Goal: Complete application form

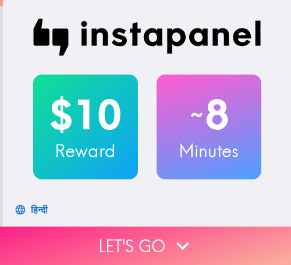
click at [209, 233] on button "Let's go" at bounding box center [145, 245] width 291 height 38
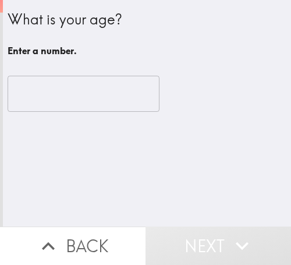
click at [66, 106] on input "number" at bounding box center [84, 94] width 152 height 36
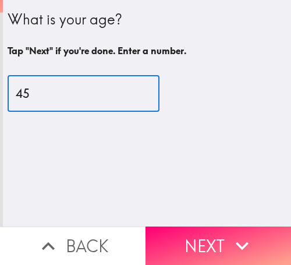
drag, startPoint x: 70, startPoint y: 89, endPoint x: 10, endPoint y: 98, distance: 61.2
click at [10, 98] on input "45" at bounding box center [84, 94] width 152 height 36
type input "41"
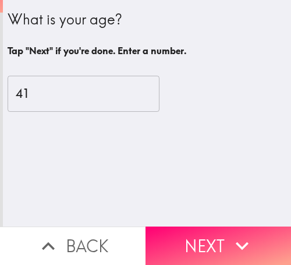
click at [237, 233] on icon "button" at bounding box center [242, 246] width 26 height 26
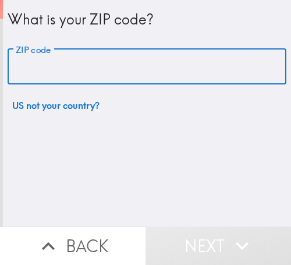
click at [213, 69] on input "ZIP code" at bounding box center [147, 67] width 279 height 36
paste input "33612"
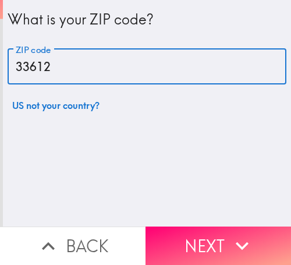
type input "33612"
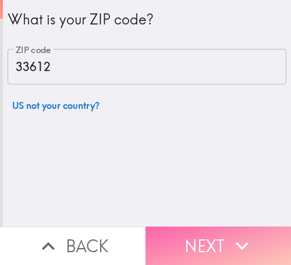
click at [250, 229] on button "Next" at bounding box center [217, 245] width 145 height 38
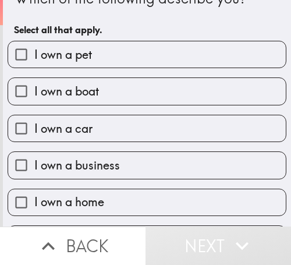
scroll to position [58, 0]
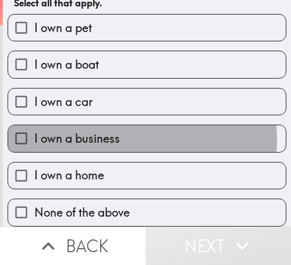
click at [126, 129] on label "I own a business" at bounding box center [147, 138] width 278 height 26
click at [34, 129] on input "I own a business" at bounding box center [21, 138] width 26 height 26
checkbox input "true"
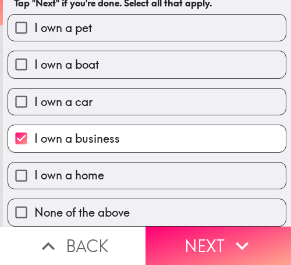
click at [201, 230] on button "Next" at bounding box center [217, 245] width 145 height 38
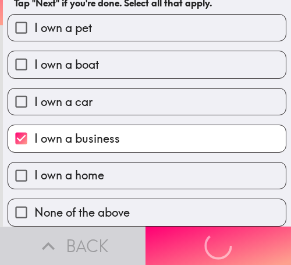
scroll to position [0, 0]
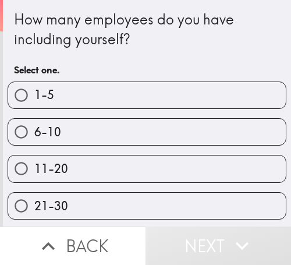
click at [220, 134] on label "6-10" at bounding box center [147, 132] width 278 height 26
click at [34, 134] on input "6-10" at bounding box center [21, 132] width 26 height 26
radio input "true"
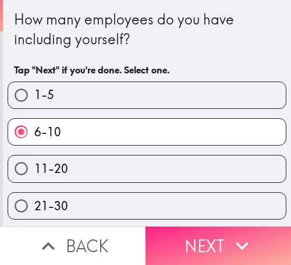
click at [258, 228] on button "Next" at bounding box center [217, 245] width 145 height 38
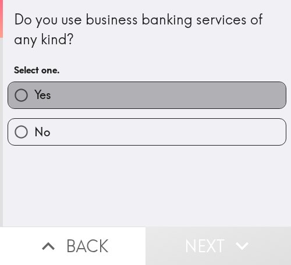
click at [201, 87] on label "Yes" at bounding box center [147, 95] width 278 height 26
click at [34, 87] on input "Yes" at bounding box center [21, 95] width 26 height 26
radio input "true"
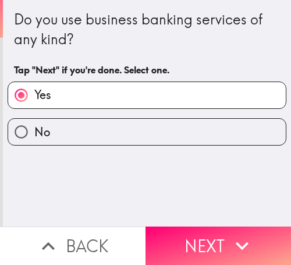
drag, startPoint x: 235, startPoint y: 231, endPoint x: 281, endPoint y: 236, distance: 46.2
click at [235, 233] on icon "button" at bounding box center [242, 246] width 26 height 26
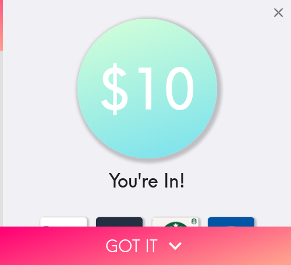
drag, startPoint x: 233, startPoint y: 225, endPoint x: 281, endPoint y: 235, distance: 49.3
click at [234, 226] on button "Got it" at bounding box center [145, 245] width 291 height 38
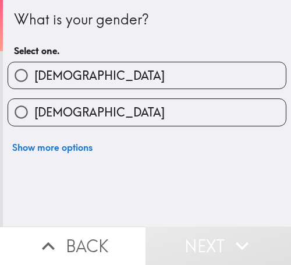
click at [87, 111] on label "[DEMOGRAPHIC_DATA]" at bounding box center [147, 112] width 278 height 26
click at [34, 111] on input "[DEMOGRAPHIC_DATA]" at bounding box center [21, 112] width 26 height 26
radio input "true"
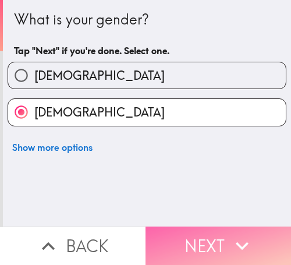
drag, startPoint x: 233, startPoint y: 226, endPoint x: 247, endPoint y: 228, distance: 14.2
click at [235, 233] on icon "button" at bounding box center [242, 246] width 26 height 26
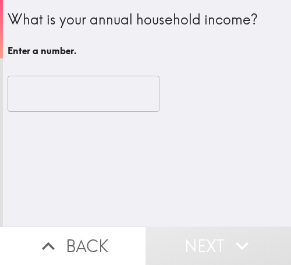
click at [67, 91] on input "number" at bounding box center [84, 94] width 152 height 36
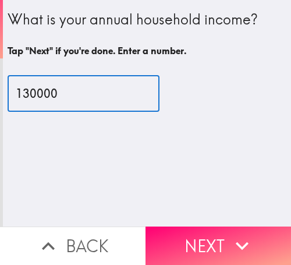
drag, startPoint x: 22, startPoint y: 94, endPoint x: 16, endPoint y: 95, distance: 6.4
click at [16, 95] on input "130000" at bounding box center [84, 94] width 152 height 36
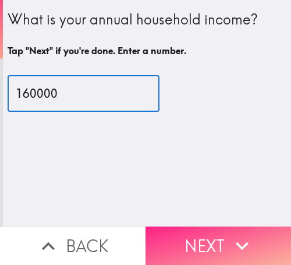
type input "160000"
click at [198, 235] on button "Next" at bounding box center [217, 245] width 145 height 38
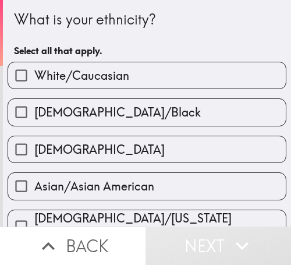
click at [234, 69] on label "White/Caucasian" at bounding box center [147, 75] width 278 height 26
click at [34, 69] on input "White/Caucasian" at bounding box center [21, 75] width 26 height 26
checkbox input "true"
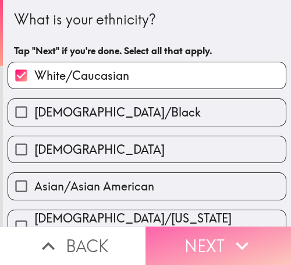
click at [235, 233] on icon "button" at bounding box center [242, 246] width 26 height 26
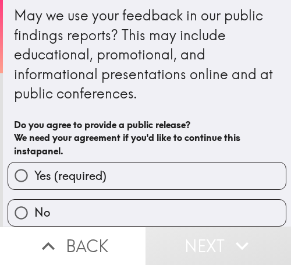
scroll to position [14, 0]
click at [206, 162] on label "Yes (required)" at bounding box center [147, 175] width 278 height 26
click at [34, 162] on input "Yes (required)" at bounding box center [21, 175] width 26 height 26
radio input "true"
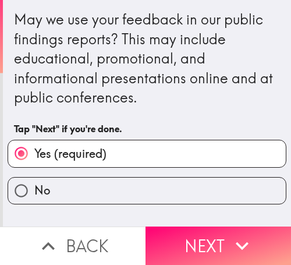
scroll to position [0, 0]
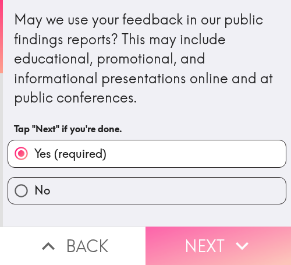
click at [216, 233] on button "Next" at bounding box center [217, 245] width 145 height 38
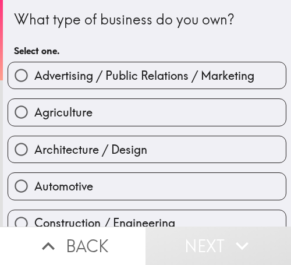
click at [184, 75] on span "Advertising / Public Relations / Marketing" at bounding box center [144, 76] width 220 height 16
click at [34, 75] on input "Advertising / Public Relations / Marketing" at bounding box center [21, 75] width 26 height 26
radio input "true"
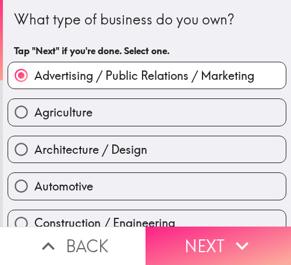
click at [185, 227] on button "Next" at bounding box center [217, 245] width 145 height 38
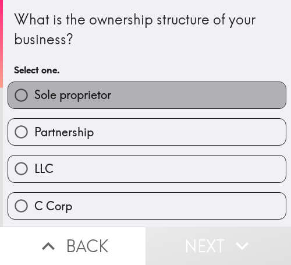
click at [212, 96] on label "Sole proprietor" at bounding box center [147, 95] width 278 height 26
click at [34, 96] on input "Sole proprietor" at bounding box center [21, 95] width 26 height 26
radio input "true"
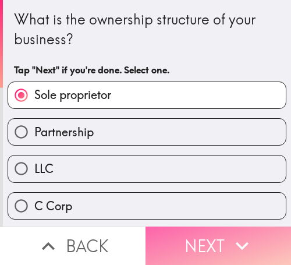
click at [248, 233] on icon "button" at bounding box center [242, 246] width 26 height 26
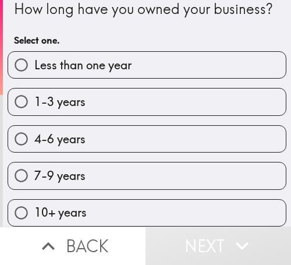
scroll to position [40, 0]
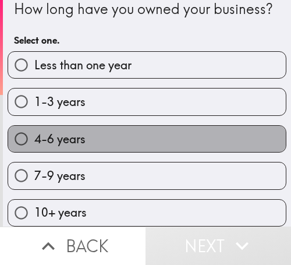
click at [200, 126] on label "4-6 years" at bounding box center [147, 139] width 278 height 26
click at [34, 126] on input "4-6 years" at bounding box center [21, 139] width 26 height 26
radio input "true"
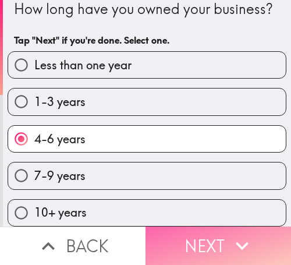
click at [241, 242] on icon "button" at bounding box center [242, 246] width 13 height 8
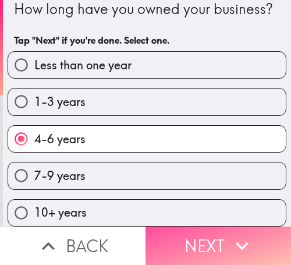
scroll to position [0, 0]
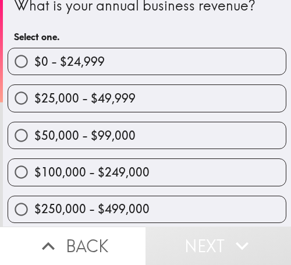
scroll to position [58, 0]
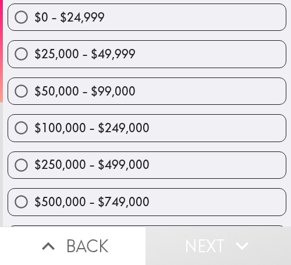
click at [154, 58] on label "$25,000 - $49,999" at bounding box center [147, 54] width 278 height 26
click at [34, 58] on input "$25,000 - $49,999" at bounding box center [21, 54] width 26 height 26
radio input "true"
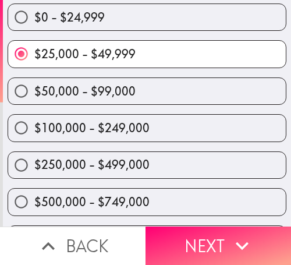
click at [232, 91] on label "$50,000 - $99,000" at bounding box center [147, 91] width 278 height 26
click at [34, 91] on input "$50,000 - $99,000" at bounding box center [21, 91] width 26 height 26
radio input "true"
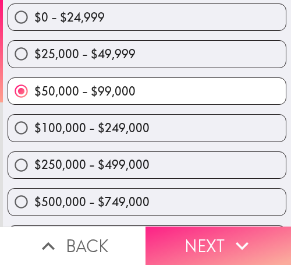
drag, startPoint x: 240, startPoint y: 229, endPoint x: 237, endPoint y: 219, distance: 10.5
click at [240, 233] on icon "button" at bounding box center [242, 246] width 26 height 26
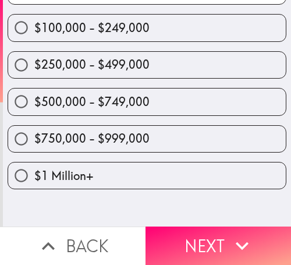
scroll to position [0, 0]
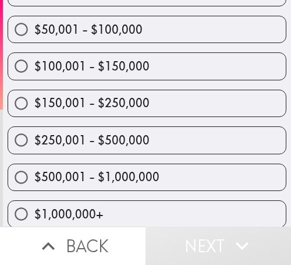
scroll to position [244, 0]
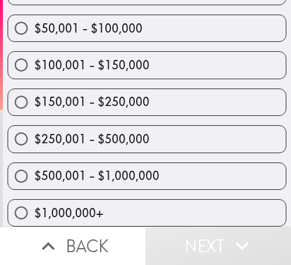
click at [158, 168] on label "$500,001 - $1,000,000" at bounding box center [147, 176] width 278 height 26
click at [34, 168] on input "$500,001 - $1,000,000" at bounding box center [21, 176] width 26 height 26
radio input "true"
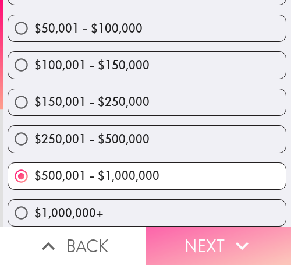
click at [221, 236] on button "Next" at bounding box center [217, 245] width 145 height 38
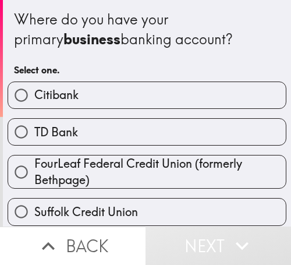
click at [75, 136] on label "TD Bank" at bounding box center [147, 132] width 278 height 26
click at [34, 136] on input "TD Bank" at bounding box center [21, 132] width 26 height 26
radio input "true"
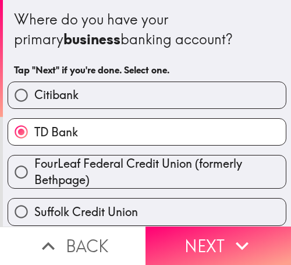
click at [75, 136] on label "TD Bank" at bounding box center [147, 132] width 278 height 26
click at [34, 136] on input "TD Bank" at bounding box center [21, 132] width 26 height 26
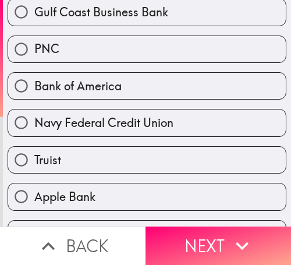
scroll to position [349, 0]
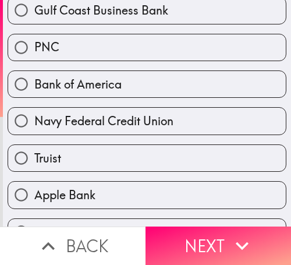
click at [76, 45] on label "PNC" at bounding box center [147, 47] width 278 height 26
click at [34, 45] on input "PNC" at bounding box center [21, 47] width 26 height 26
radio input "true"
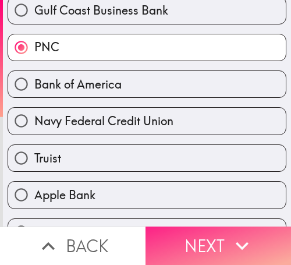
click at [236, 242] on icon "button" at bounding box center [242, 246] width 13 height 8
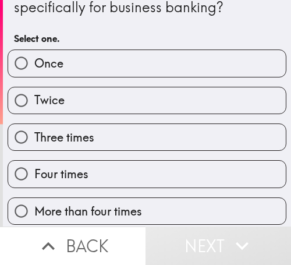
scroll to position [58, 0]
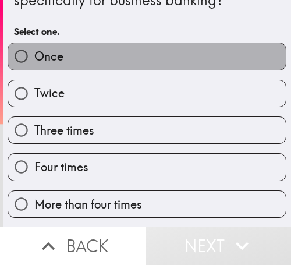
click at [218, 66] on label "Once" at bounding box center [147, 56] width 278 height 26
click at [34, 66] on input "Once" at bounding box center [21, 56] width 26 height 26
radio input "true"
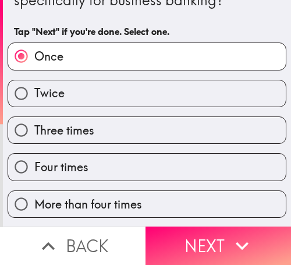
click at [234, 95] on label "Twice" at bounding box center [147, 93] width 278 height 26
click at [34, 95] on input "Twice" at bounding box center [21, 93] width 26 height 26
radio input "true"
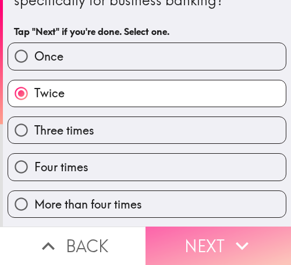
click at [237, 226] on button "Next" at bounding box center [217, 245] width 145 height 38
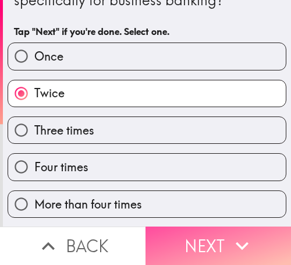
scroll to position [0, 0]
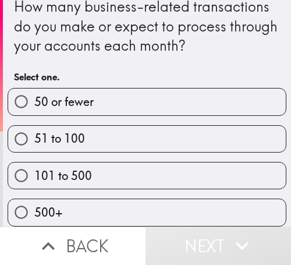
scroll to position [23, 0]
click at [214, 127] on label "51 to 100" at bounding box center [147, 139] width 278 height 26
click at [34, 127] on input "51 to 100" at bounding box center [21, 139] width 26 height 26
radio input "true"
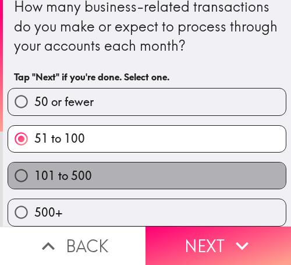
drag, startPoint x: 236, startPoint y: 160, endPoint x: 271, endPoint y: 168, distance: 36.3
click at [236, 162] on label "101 to 500" at bounding box center [147, 175] width 278 height 26
click at [34, 162] on input "101 to 500" at bounding box center [21, 175] width 26 height 26
radio input "true"
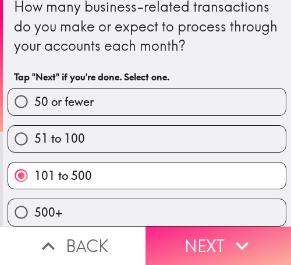
click at [229, 236] on icon "button" at bounding box center [242, 246] width 26 height 26
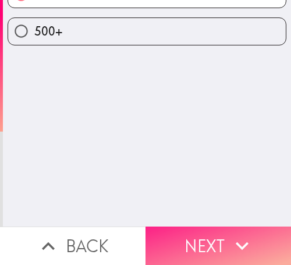
scroll to position [0, 0]
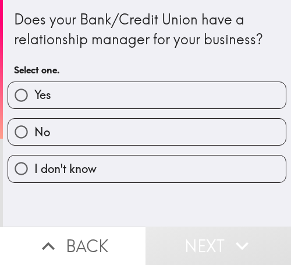
click at [218, 102] on label "Yes" at bounding box center [147, 95] width 278 height 26
click at [34, 102] on input "Yes" at bounding box center [21, 95] width 26 height 26
radio input "true"
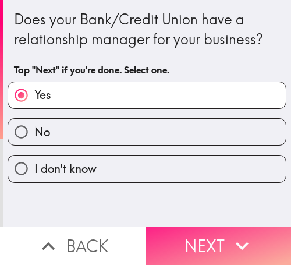
click at [218, 234] on button "Next" at bounding box center [217, 245] width 145 height 38
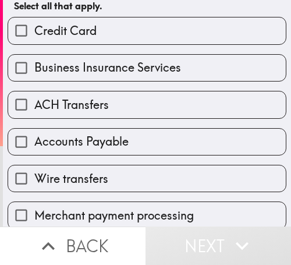
scroll to position [116, 0]
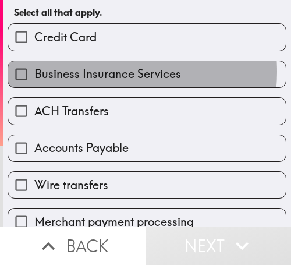
click at [88, 72] on span "Business Insurance Services" at bounding box center [107, 74] width 147 height 16
click at [34, 72] on input "Business Insurance Services" at bounding box center [21, 74] width 26 height 26
checkbox input "true"
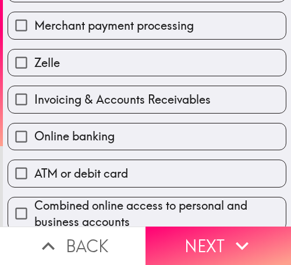
scroll to position [349, 0]
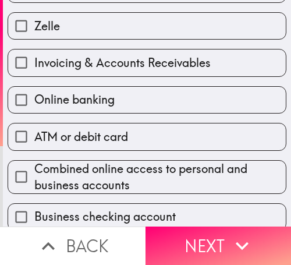
click at [111, 73] on label "Invoicing & Accounts Receivables" at bounding box center [147, 62] width 278 height 26
click at [34, 73] on input "Invoicing & Accounts Receivables" at bounding box center [21, 62] width 26 height 26
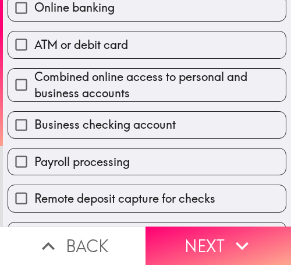
scroll to position [395, 0]
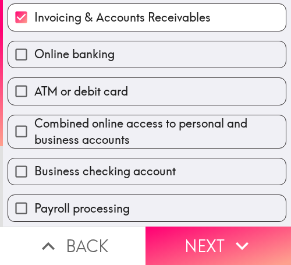
click at [94, 27] on label "Invoicing & Accounts Receivables" at bounding box center [147, 17] width 278 height 26
click at [34, 27] on input "Invoicing & Accounts Receivables" at bounding box center [21, 17] width 26 height 26
checkbox input "false"
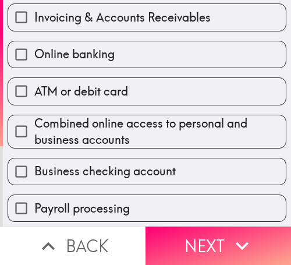
click at [133, 129] on span "Combined online access to personal and business accounts" at bounding box center [159, 131] width 251 height 33
click at [34, 129] on input "Combined online access to personal and business accounts" at bounding box center [21, 131] width 26 height 26
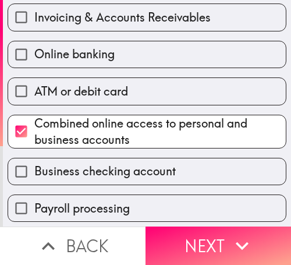
click at [132, 129] on span "Combined online access to personal and business accounts" at bounding box center [159, 131] width 251 height 33
click at [34, 129] on input "Combined online access to personal and business accounts" at bounding box center [21, 131] width 26 height 26
checkbox input "false"
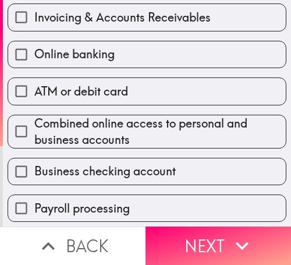
click at [122, 99] on span "ATM or debit card" at bounding box center [81, 91] width 94 height 16
click at [34, 99] on input "ATM or debit card" at bounding box center [21, 91] width 26 height 26
checkbox input "true"
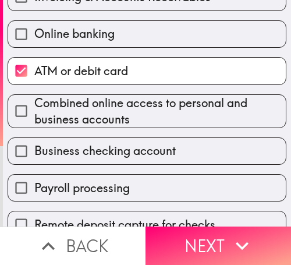
scroll to position [511, 0]
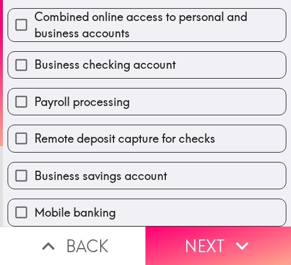
click at [72, 168] on span "Business savings account" at bounding box center [100, 176] width 133 height 16
click at [34, 164] on input "Business savings account" at bounding box center [21, 175] width 26 height 26
checkbox input "true"
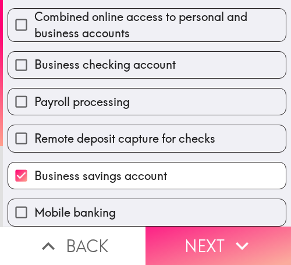
click at [196, 232] on button "Next" at bounding box center [217, 245] width 145 height 38
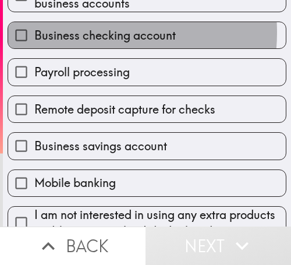
click at [85, 33] on span "Business checking account" at bounding box center [104, 35] width 141 height 16
click at [34, 33] on input "Business checking account" at bounding box center [21, 35] width 26 height 26
checkbox input "true"
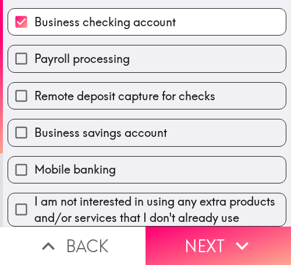
scroll to position [550, 0]
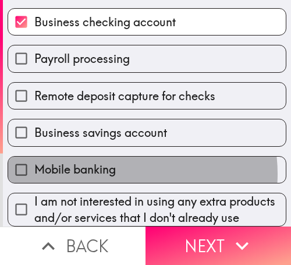
click at [113, 157] on label "Mobile banking" at bounding box center [147, 170] width 278 height 26
click at [34, 157] on input "Mobile banking" at bounding box center [21, 170] width 26 height 26
checkbox input "true"
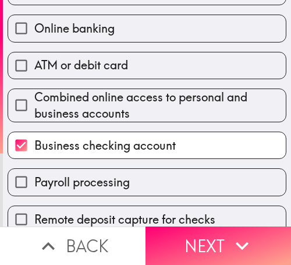
scroll to position [434, 0]
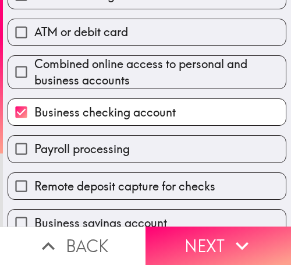
click at [116, 106] on span "Business checking account" at bounding box center [104, 112] width 141 height 16
click at [34, 106] on input "Business checking account" at bounding box center [21, 112] width 26 height 26
checkbox input "false"
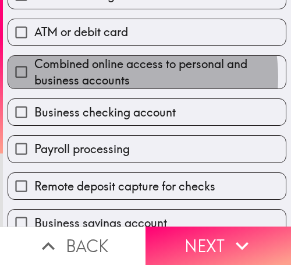
click at [116, 77] on span "Combined online access to personal and business accounts" at bounding box center [159, 72] width 251 height 33
click at [34, 77] on input "Combined online access to personal and business accounts" at bounding box center [21, 72] width 26 height 26
checkbox input "true"
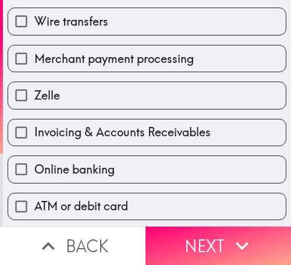
scroll to position [318, 0]
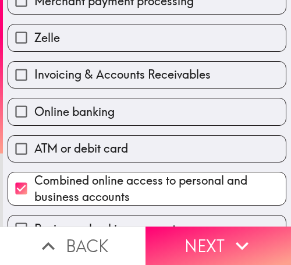
click at [164, 48] on label "Zelle" at bounding box center [147, 37] width 278 height 26
click at [34, 48] on input "Zelle" at bounding box center [21, 37] width 26 height 26
checkbox input "true"
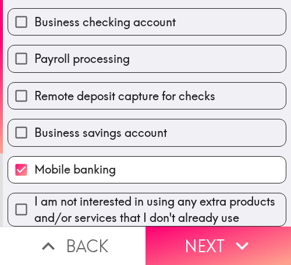
scroll to position [550, 0]
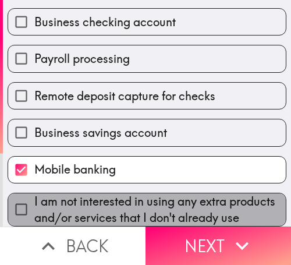
click at [159, 193] on span "I am not interested in using any extra products and/or services that I don't al…" at bounding box center [159, 209] width 251 height 33
click at [34, 196] on input "I am not interested in using any extra products and/or services that I don't al…" at bounding box center [21, 209] width 26 height 26
checkbox input "true"
checkbox input "false"
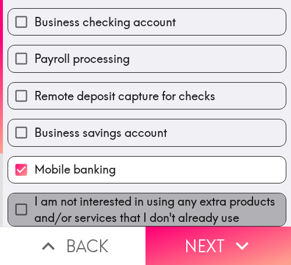
checkbox input "false"
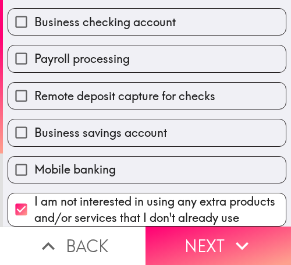
click at [228, 193] on span "I am not interested in using any extra products and/or services that I don't al…" at bounding box center [159, 209] width 251 height 33
click at [34, 196] on input "I am not interested in using any extra products and/or services that I don't al…" at bounding box center [21, 209] width 26 height 26
checkbox input "false"
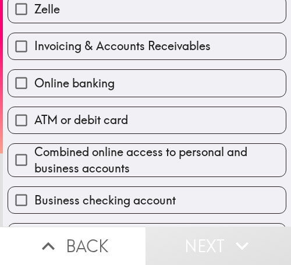
scroll to position [318, 0]
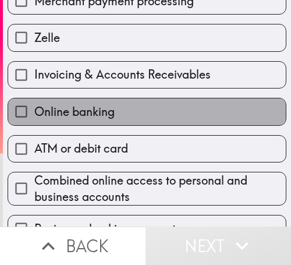
click at [161, 119] on label "Online banking" at bounding box center [147, 111] width 278 height 26
click at [34, 119] on input "Online banking" at bounding box center [21, 111] width 26 height 26
checkbox input "true"
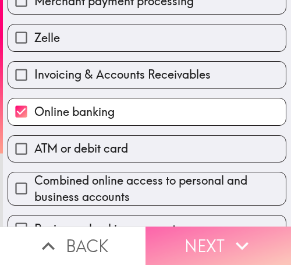
click at [192, 235] on button "Next" at bounding box center [217, 245] width 145 height 38
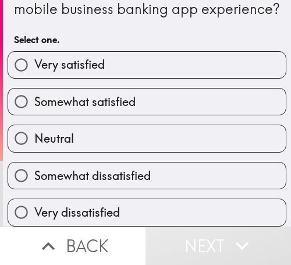
scroll to position [59, 0]
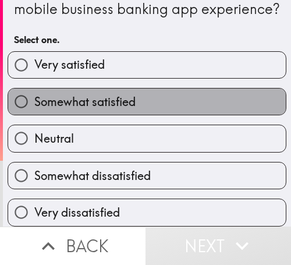
click at [162, 90] on label "Somewhat satisfied" at bounding box center [147, 101] width 278 height 26
click at [34, 90] on input "Somewhat satisfied" at bounding box center [21, 101] width 26 height 26
radio input "true"
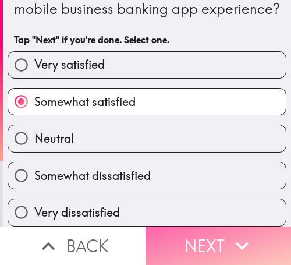
click at [201, 228] on button "Next" at bounding box center [217, 245] width 145 height 38
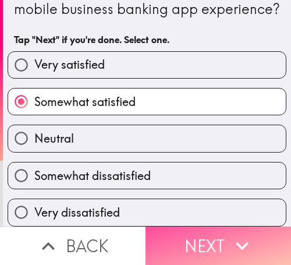
scroll to position [0, 0]
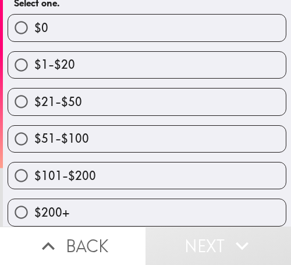
scroll to position [155, 0]
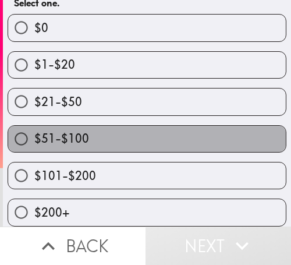
click at [197, 126] on label "$51-$100" at bounding box center [147, 139] width 278 height 26
click at [34, 126] on input "$51-$100" at bounding box center [21, 139] width 26 height 26
radio input "true"
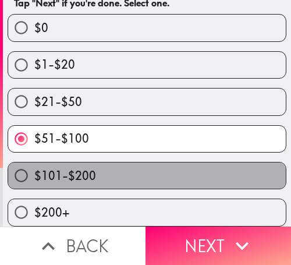
drag, startPoint x: 225, startPoint y: 165, endPoint x: 273, endPoint y: 166, distance: 48.3
click at [228, 165] on label "$101-$200" at bounding box center [147, 175] width 278 height 26
click at [34, 165] on input "$101-$200" at bounding box center [21, 175] width 26 height 26
radio input "true"
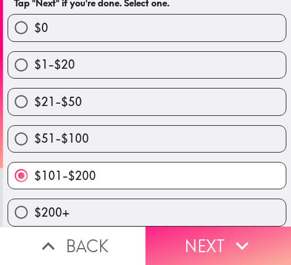
click at [209, 230] on button "Next" at bounding box center [217, 245] width 145 height 38
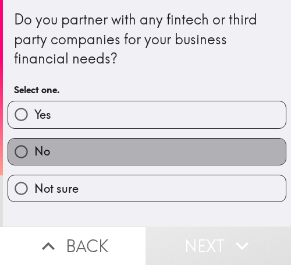
click at [237, 157] on label "No" at bounding box center [147, 151] width 278 height 26
click at [34, 157] on input "No" at bounding box center [21, 151] width 26 height 26
radio input "true"
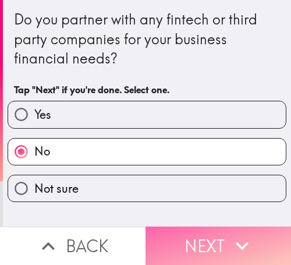
click at [211, 233] on button "Next" at bounding box center [217, 245] width 145 height 38
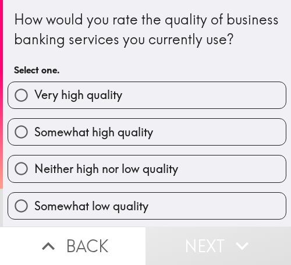
scroll to position [58, 0]
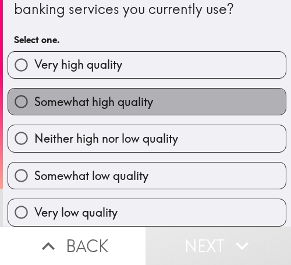
click at [187, 92] on label "Somewhat high quality" at bounding box center [147, 101] width 278 height 26
click at [34, 92] on input "Somewhat high quality" at bounding box center [21, 101] width 26 height 26
radio input "true"
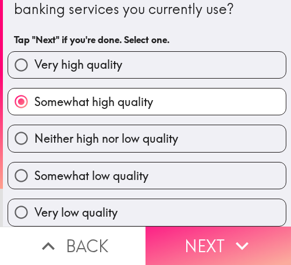
click at [229, 233] on icon "button" at bounding box center [242, 246] width 26 height 26
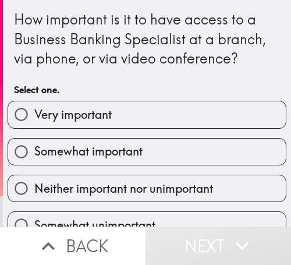
click at [233, 145] on label "Somewhat important" at bounding box center [147, 151] width 278 height 26
click at [34, 145] on input "Somewhat important" at bounding box center [21, 151] width 26 height 26
radio input "true"
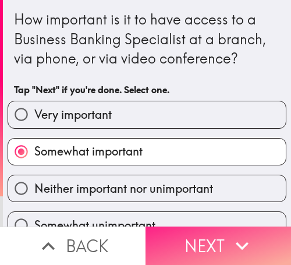
click at [233, 233] on icon "button" at bounding box center [242, 246] width 26 height 26
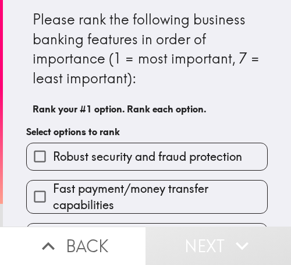
scroll to position [58, 0]
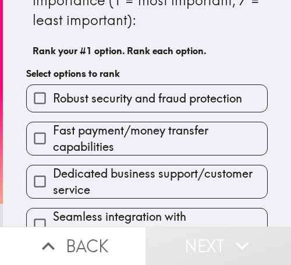
click at [183, 98] on span "Robust security and fraud protection" at bounding box center [147, 98] width 189 height 16
click at [53, 98] on input "Robust security and fraud protection" at bounding box center [40, 98] width 26 height 26
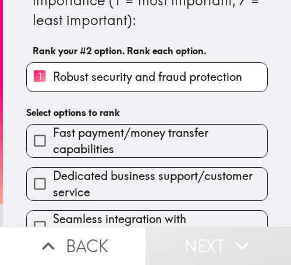
click at [177, 182] on span "Dedicated business support/customer service" at bounding box center [160, 184] width 214 height 33
click at [53, 182] on input "Dedicated business support/customer service" at bounding box center [40, 183] width 26 height 26
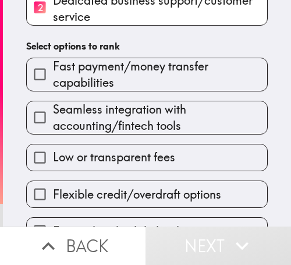
scroll to position [175, 0]
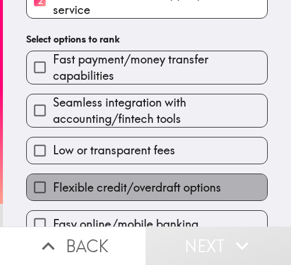
click at [151, 183] on span "Flexible credit/overdraft options" at bounding box center [137, 187] width 168 height 16
click at [53, 183] on input "Flexible credit/overdraft options" at bounding box center [40, 187] width 26 height 26
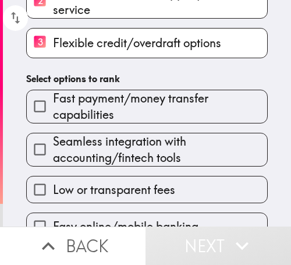
click at [137, 116] on span "Fast payment/money transfer capabilities" at bounding box center [160, 106] width 214 height 33
click at [53, 116] on input "Fast payment/money transfer capabilities" at bounding box center [40, 106] width 26 height 26
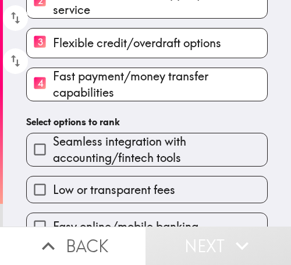
click at [161, 161] on span "Seamless integration with accounting/fintech tools" at bounding box center [160, 149] width 214 height 33
click at [53, 161] on input "Seamless integration with accounting/fintech tools" at bounding box center [40, 149] width 26 height 26
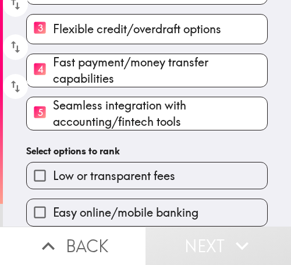
scroll to position [198, 0]
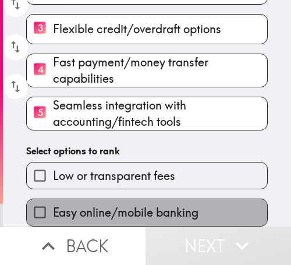
click at [146, 199] on label "Easy online/mobile banking" at bounding box center [147, 212] width 240 height 26
click at [53, 199] on input "Easy online/mobile banking" at bounding box center [40, 212] width 26 height 26
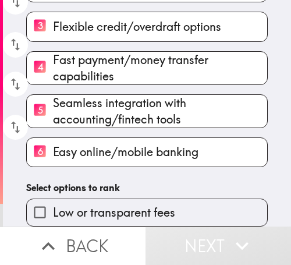
click at [147, 199] on label "Low or transparent fees" at bounding box center [147, 212] width 240 height 26
click at [53, 199] on input "Low or transparent fees" at bounding box center [40, 212] width 26 height 26
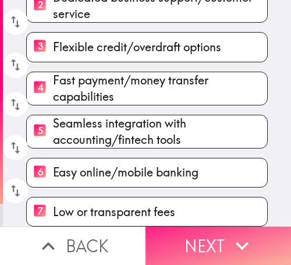
click at [195, 240] on button "Next" at bounding box center [217, 245] width 145 height 38
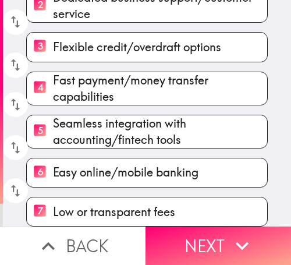
scroll to position [171, 0]
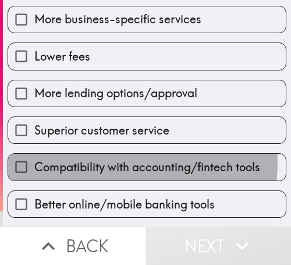
click at [122, 163] on span "Compatibility with accounting/fintech tools" at bounding box center [147, 167] width 226 height 16
click at [34, 163] on input "Compatibility with accounting/fintech tools" at bounding box center [21, 167] width 26 height 26
checkbox input "true"
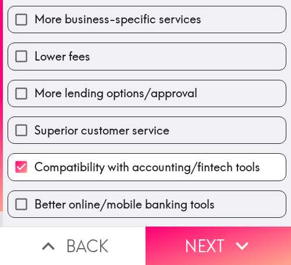
click at [154, 202] on span "Better online/mobile banking tools" at bounding box center [124, 204] width 180 height 16
click at [34, 202] on input "Better online/mobile banking tools" at bounding box center [21, 204] width 26 height 26
checkbox input "true"
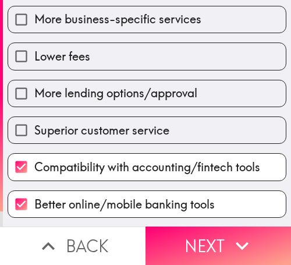
scroll to position [172, 0]
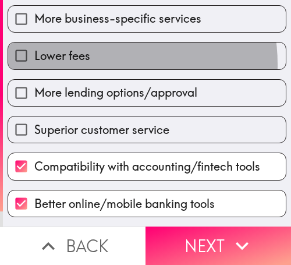
click at [95, 64] on label "Lower fees" at bounding box center [147, 55] width 278 height 26
click at [34, 64] on input "Lower fees" at bounding box center [21, 55] width 26 height 26
checkbox input "true"
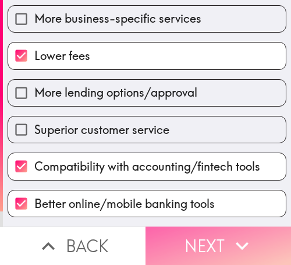
click at [218, 237] on button "Next" at bounding box center [217, 245] width 145 height 38
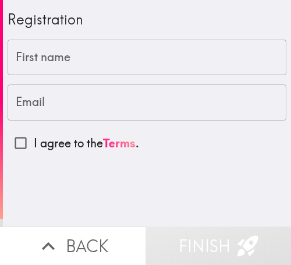
click at [34, 58] on input "First name" at bounding box center [147, 58] width 279 height 36
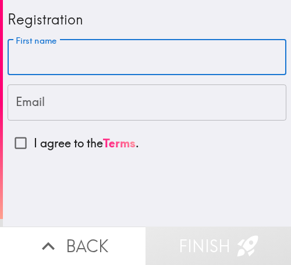
paste input "[PERSON_NAME]"
type input "[PERSON_NAME]"
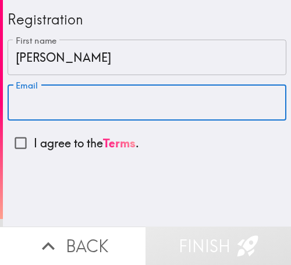
click at [133, 108] on input "Email" at bounding box center [147, 102] width 279 height 36
paste input "[EMAIL_ADDRESS][DOMAIN_NAME]"
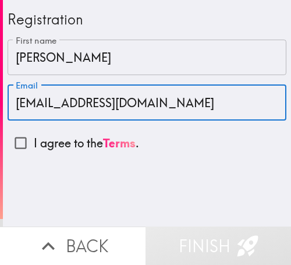
type input "[EMAIL_ADDRESS][DOMAIN_NAME]"
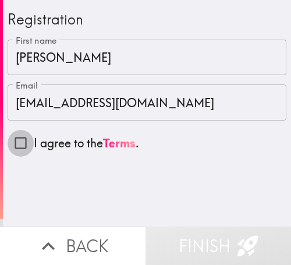
click at [21, 143] on input "I agree to the Terms ." at bounding box center [21, 143] width 26 height 26
checkbox input "true"
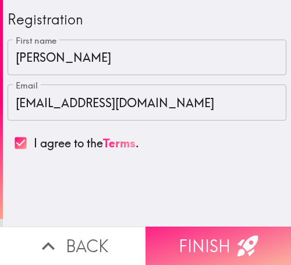
click at [166, 226] on button "Finish" at bounding box center [217, 245] width 145 height 38
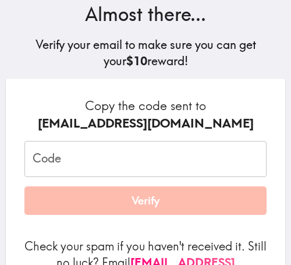
scroll to position [116, 0]
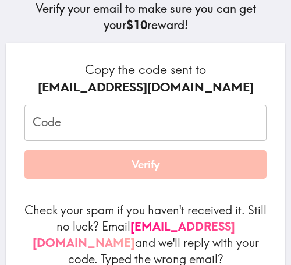
click at [179, 124] on input "Code" at bounding box center [145, 123] width 242 height 36
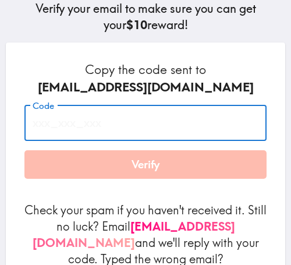
paste input "4Em_53H_pGf"
type input "4Em_53H_pGf"
click at [184, 162] on button "Verify" at bounding box center [145, 164] width 242 height 29
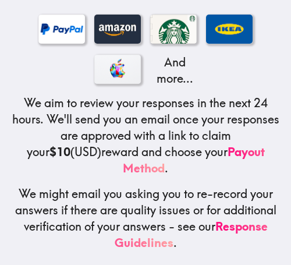
scroll to position [273, 0]
